Goal: Navigation & Orientation: Find specific page/section

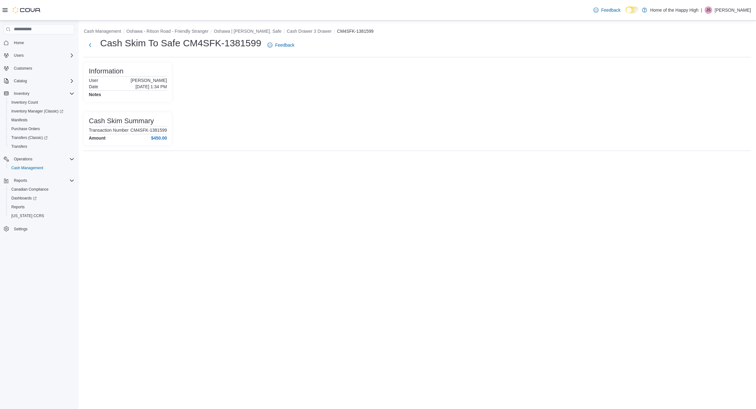
click at [722, 6] on div "| JS [PERSON_NAME]" at bounding box center [726, 10] width 50 height 8
click at [716, 65] on span "Sign Out" at bounding box center [710, 64] width 17 height 6
